Goal: Navigation & Orientation: Find specific page/section

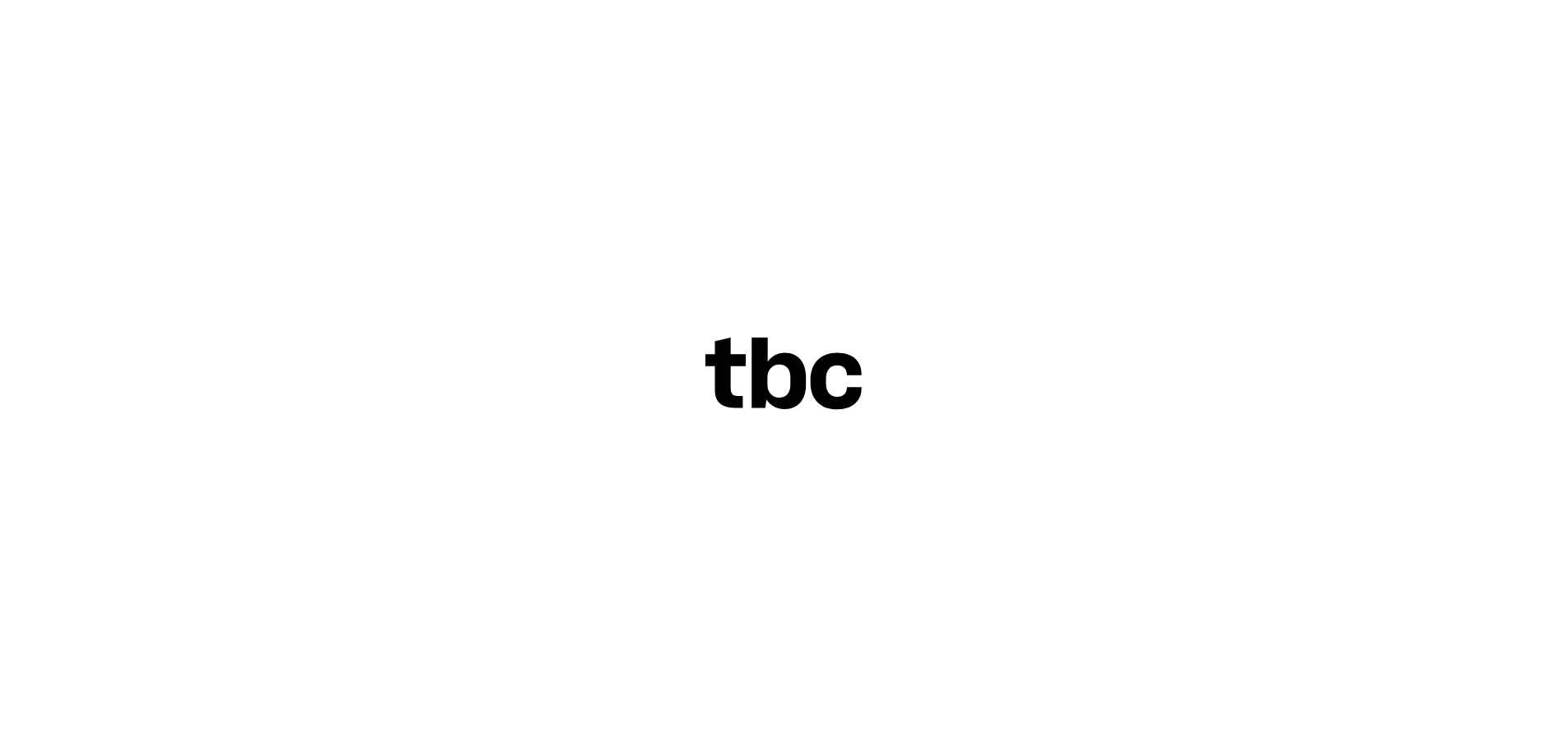
scroll to position [70, 0]
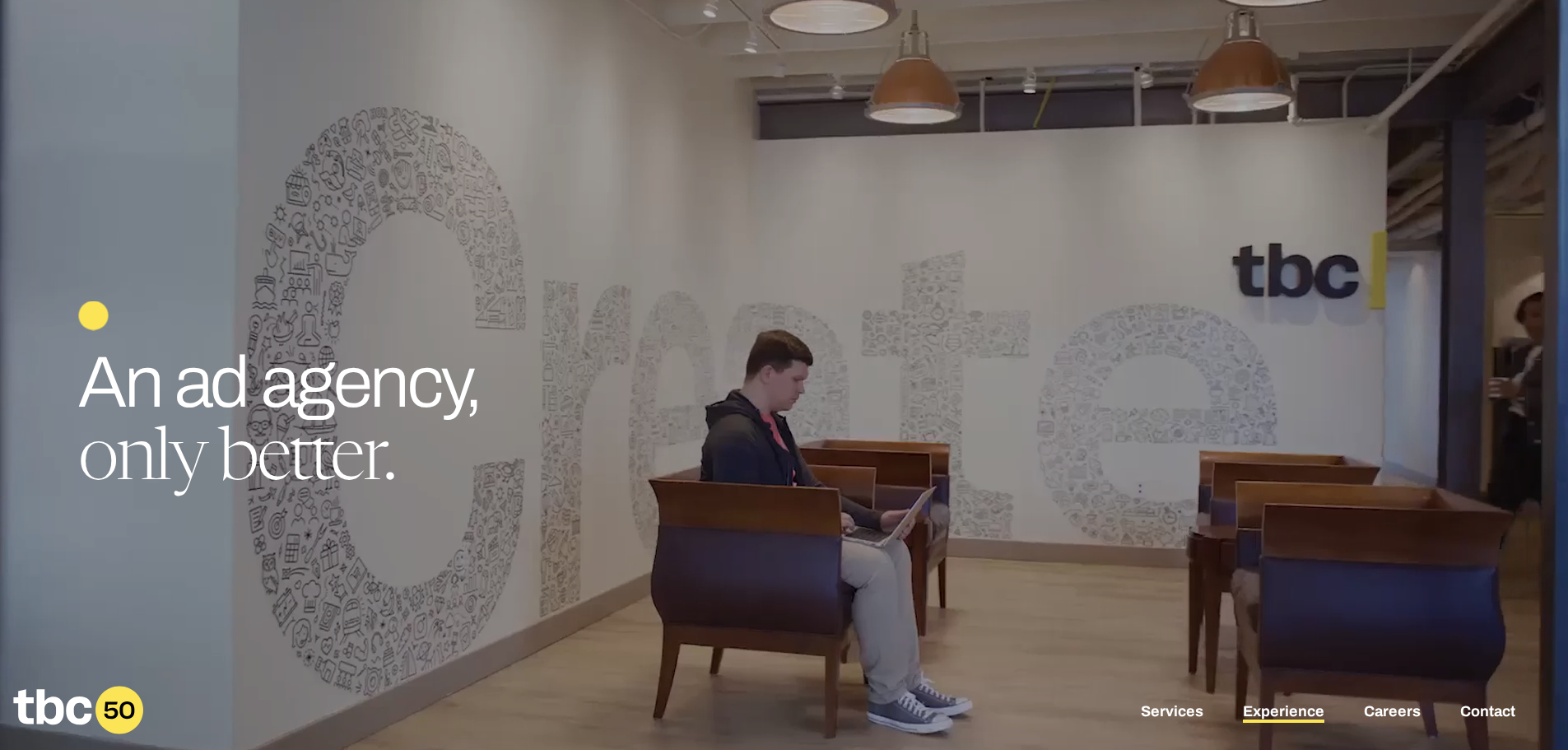
click at [1274, 710] on link "Experience" at bounding box center [1284, 713] width 81 height 20
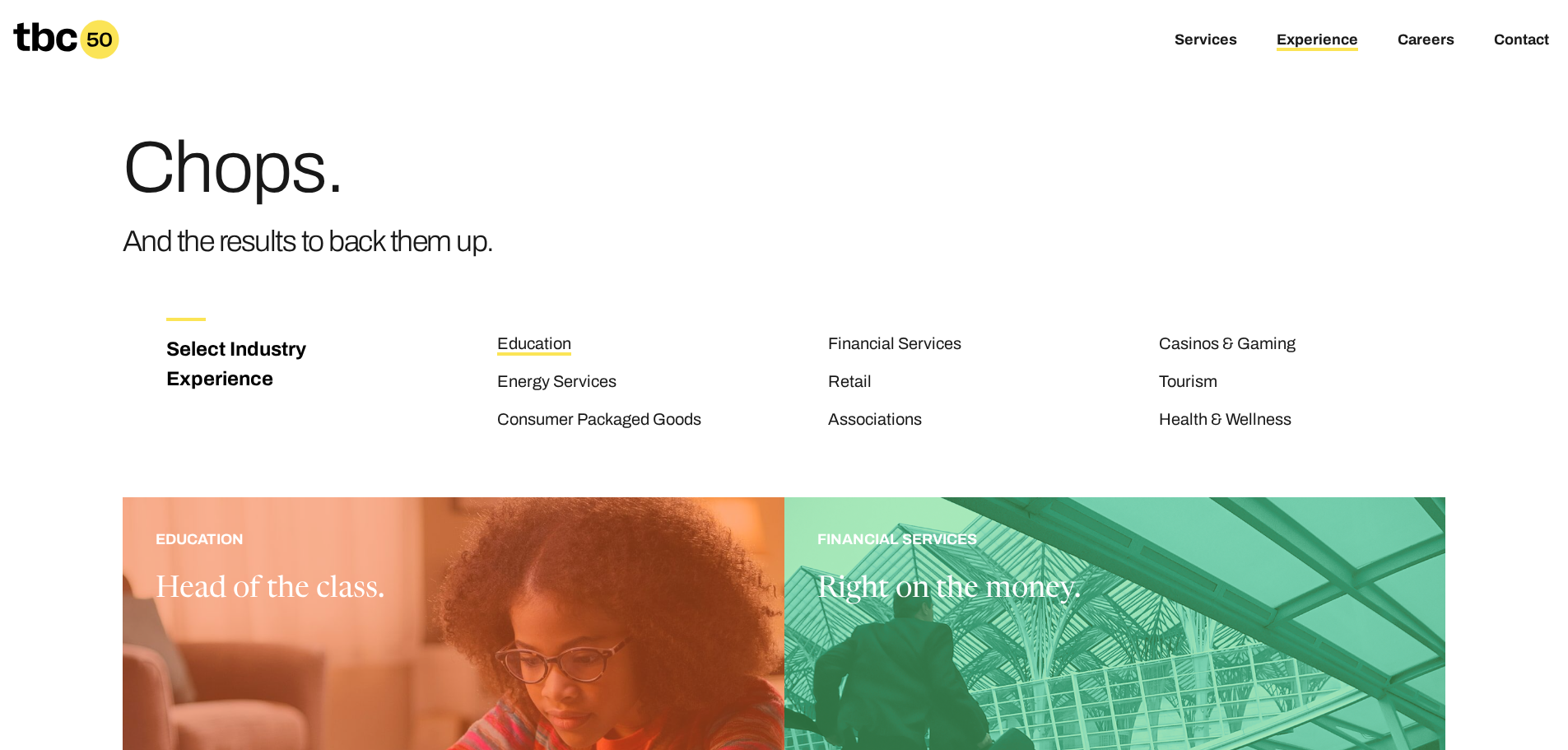
click at [515, 343] on link "Education" at bounding box center [534, 345] width 74 height 22
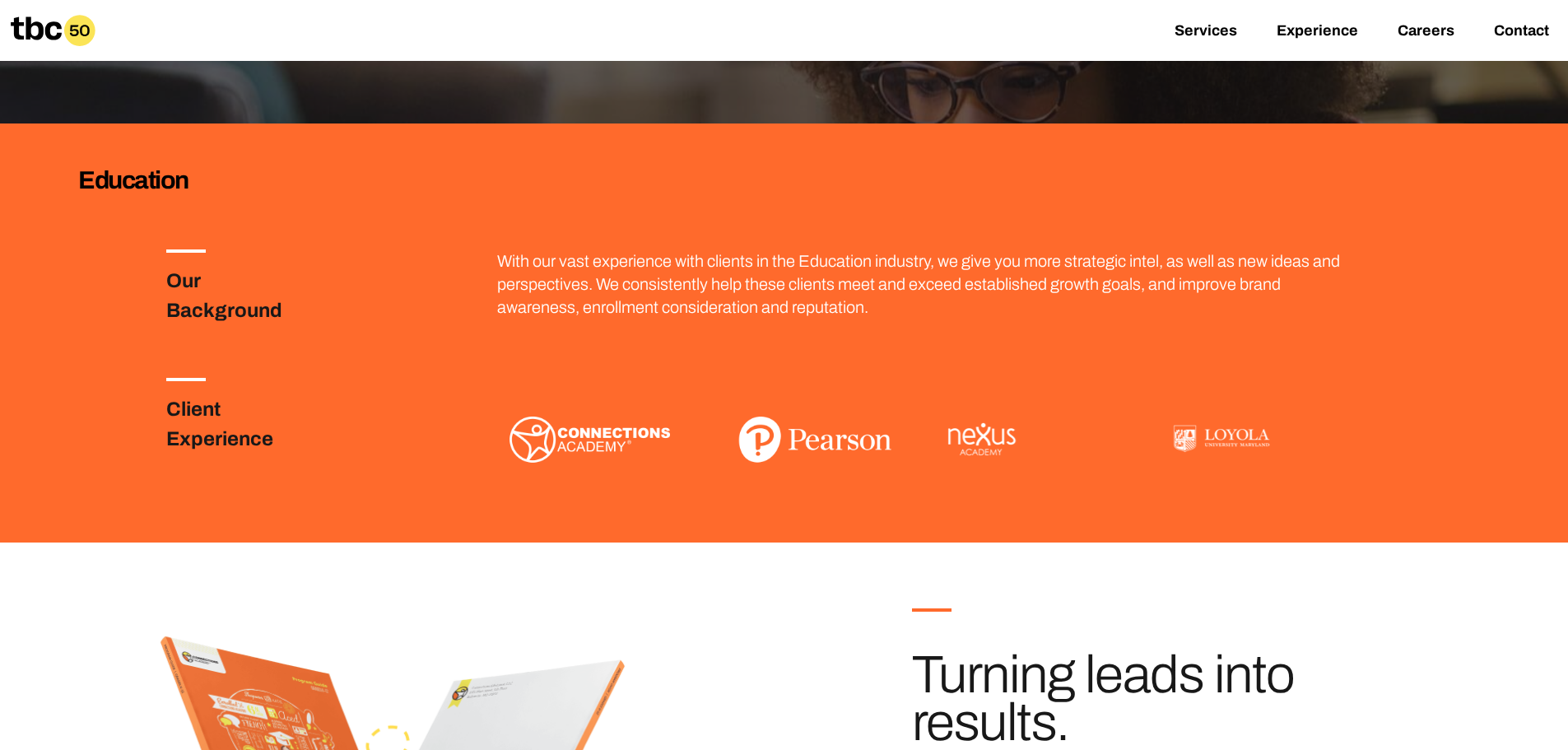
scroll to position [329, 0]
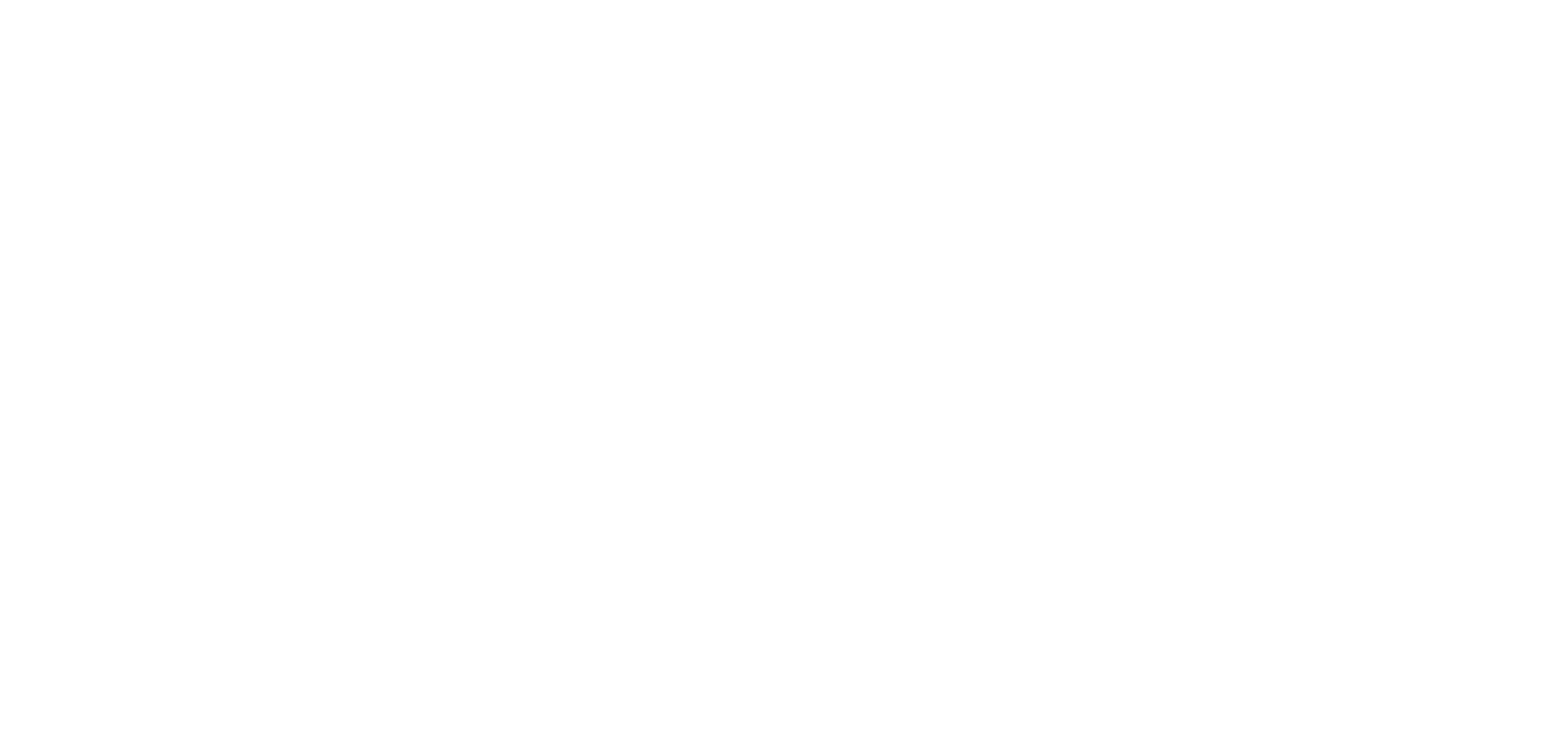
scroll to position [70, 0]
